Goal: Download file/media

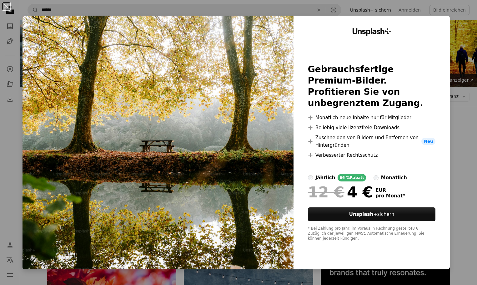
scroll to position [782, 0]
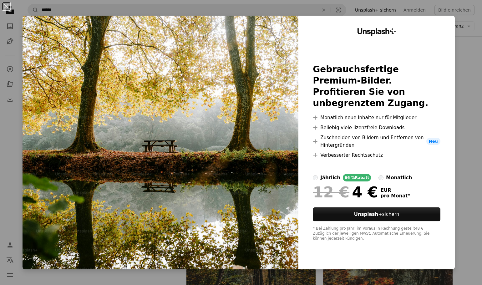
click at [463, 65] on div "An X shape Unsplash+ Gebrauchsfertige Premium-Bilder. Profitieren Sie von unbeg…" at bounding box center [241, 142] width 482 height 285
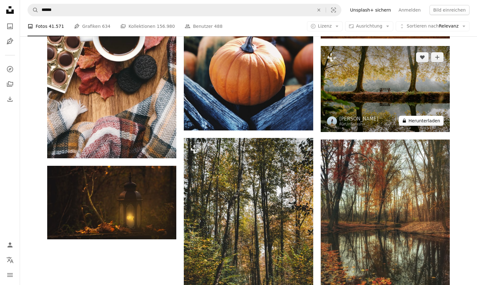
click at [406, 121] on icon at bounding box center [404, 121] width 3 height 4
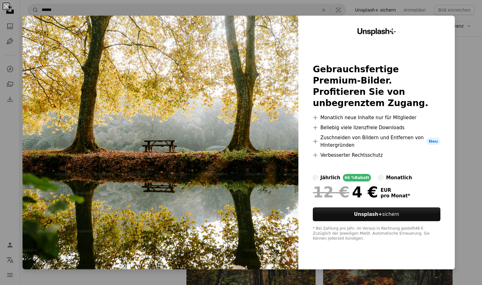
click at [464, 45] on div "An X shape Unsplash+ Gebrauchsfertige Premium-Bilder. Profitieren Sie von unbeg…" at bounding box center [241, 142] width 482 height 285
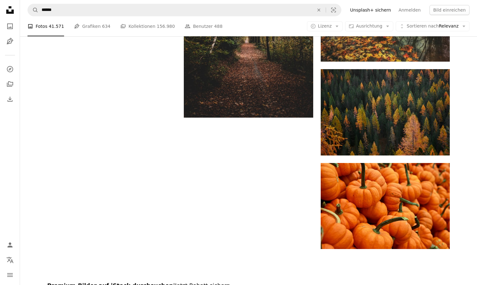
scroll to position [1283, 0]
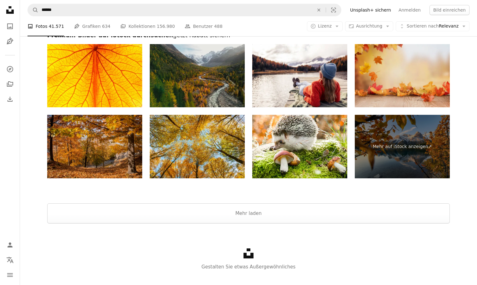
click at [407, 88] on img at bounding box center [402, 76] width 95 height 64
